Goal: Task Accomplishment & Management: Complete application form

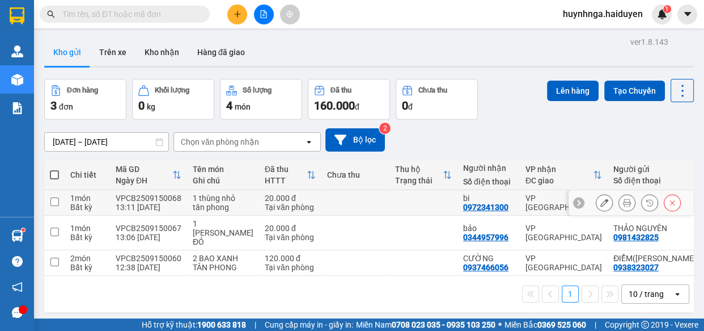
scroll to position [51, 0]
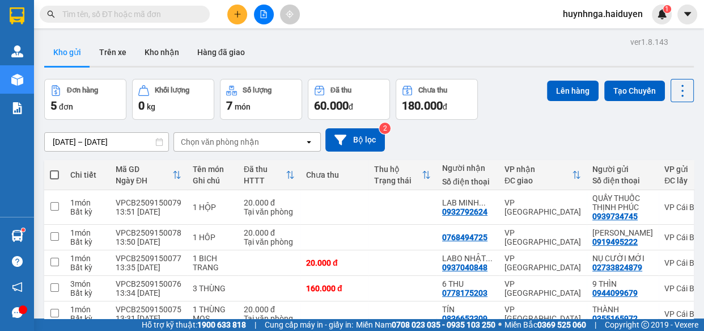
click at [180, 14] on input "text" at bounding box center [129, 14] width 134 height 12
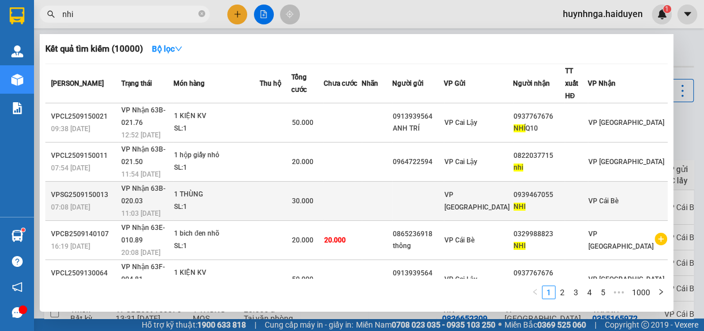
type input "nhi"
click at [361, 181] on td at bounding box center [342, 200] width 38 height 39
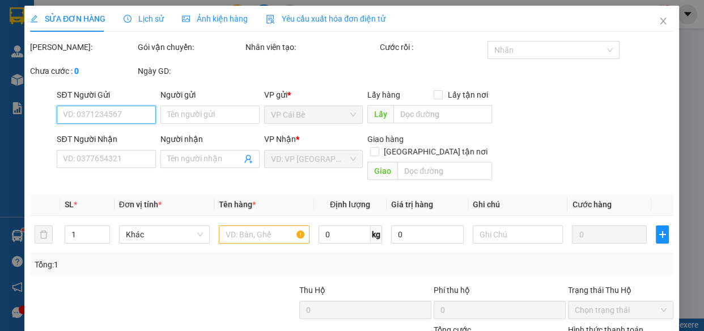
type input "0939467055"
type input "NHI"
type input "30.000"
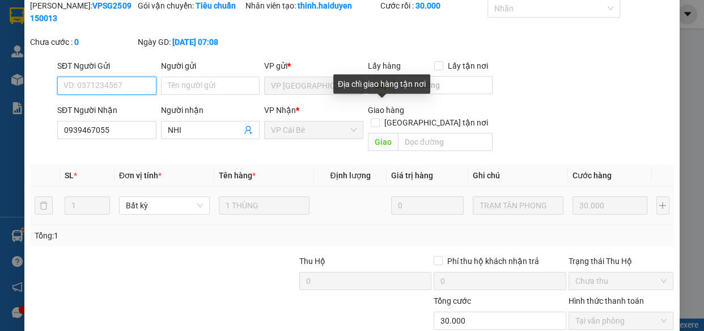
scroll to position [103, 0]
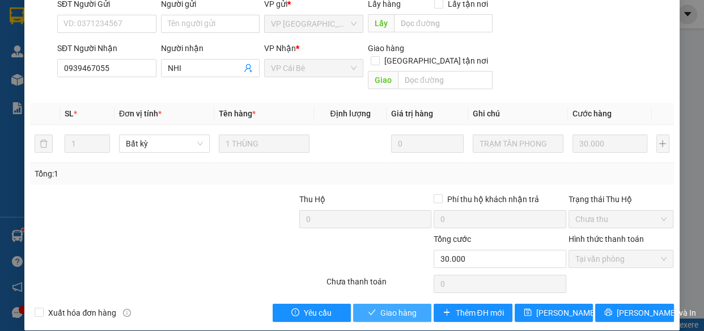
click at [404, 306] on span "Giao hàng" at bounding box center [399, 312] width 36 height 12
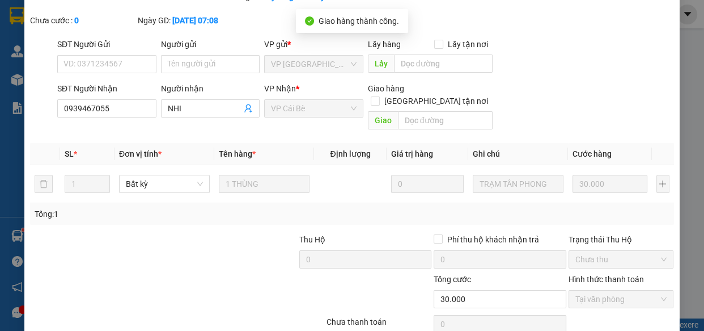
scroll to position [0, 0]
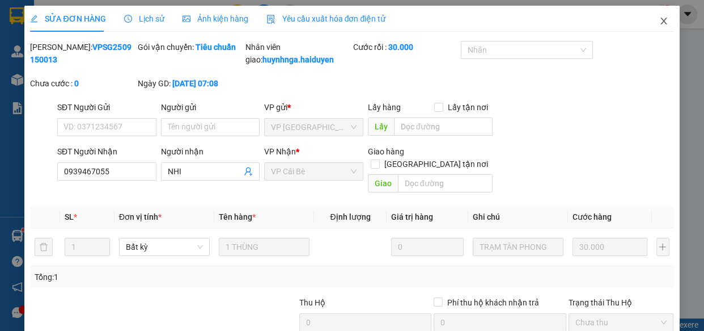
click at [660, 20] on icon "close" at bounding box center [664, 20] width 9 height 9
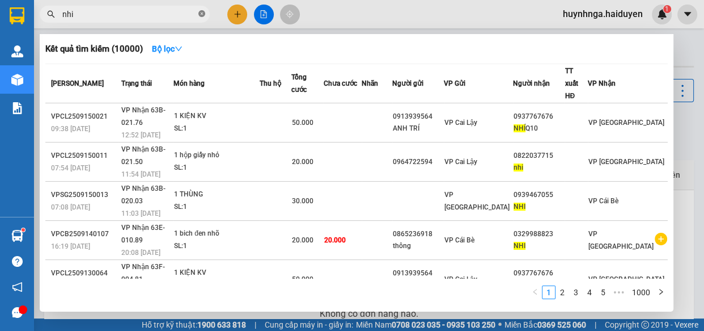
click at [202, 15] on icon "close-circle" at bounding box center [201, 13] width 7 height 7
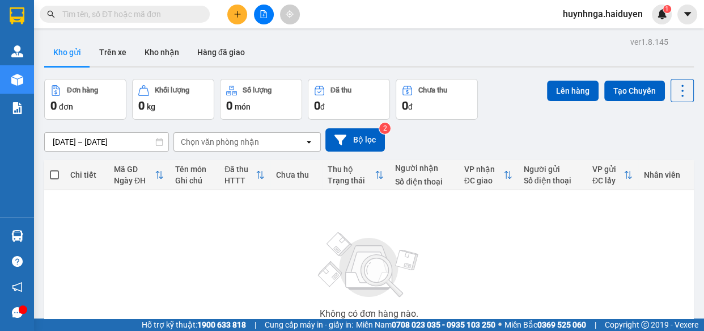
click at [129, 8] on input "text" at bounding box center [129, 14] width 134 height 12
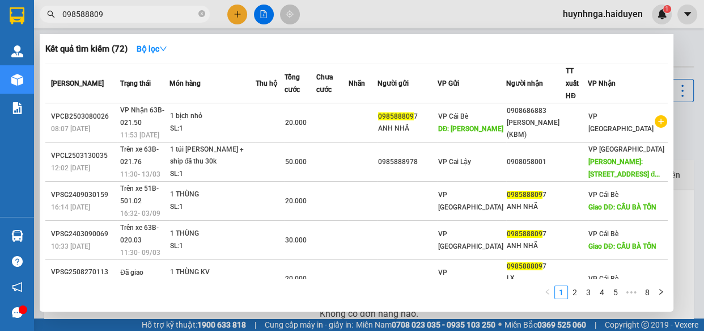
type input "0985888097"
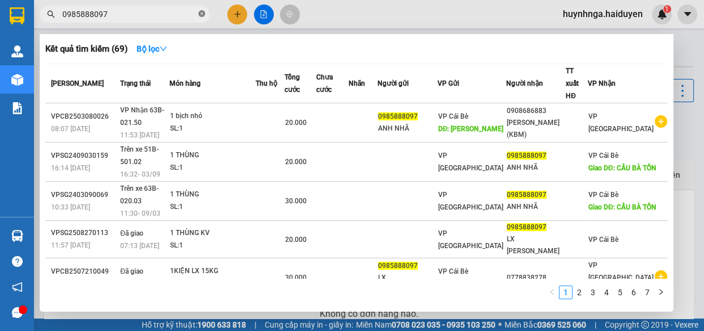
click at [199, 11] on icon "close-circle" at bounding box center [201, 13] width 7 height 7
